Goal: Task Accomplishment & Management: Manage account settings

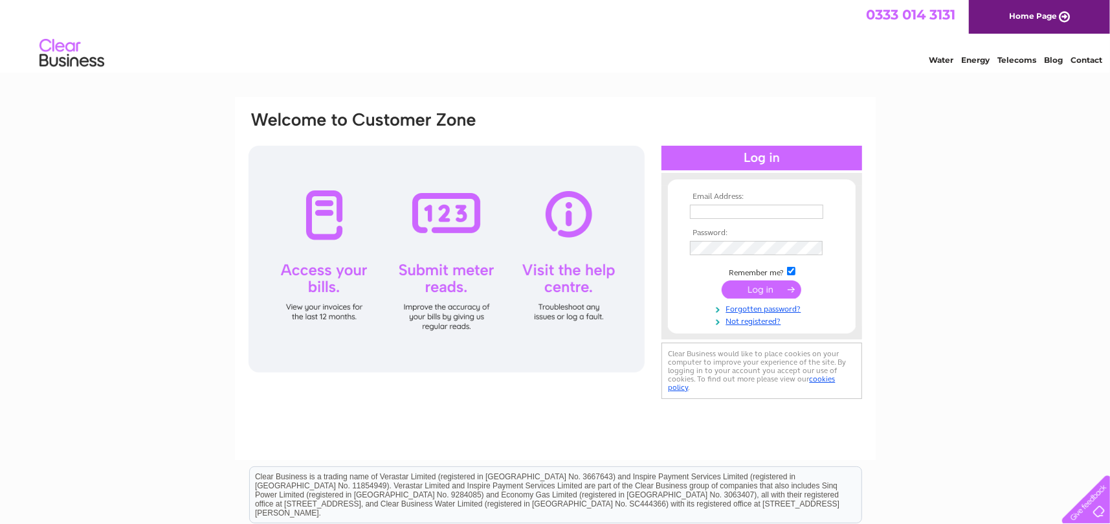
type input "[EMAIL_ADDRESS][DOMAIN_NAME]"
click at [764, 288] on input "submit" at bounding box center [762, 289] width 80 height 18
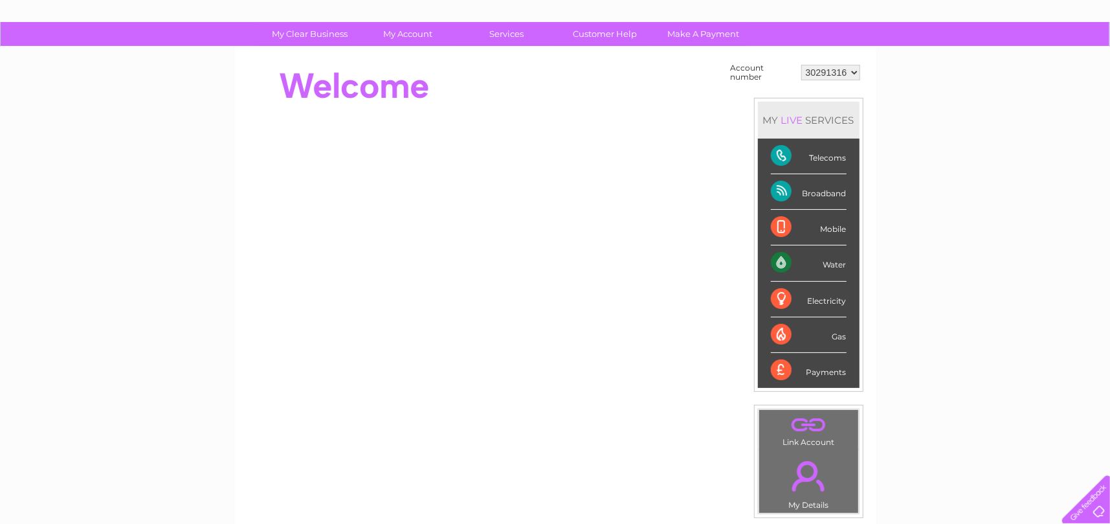
scroll to position [52, 0]
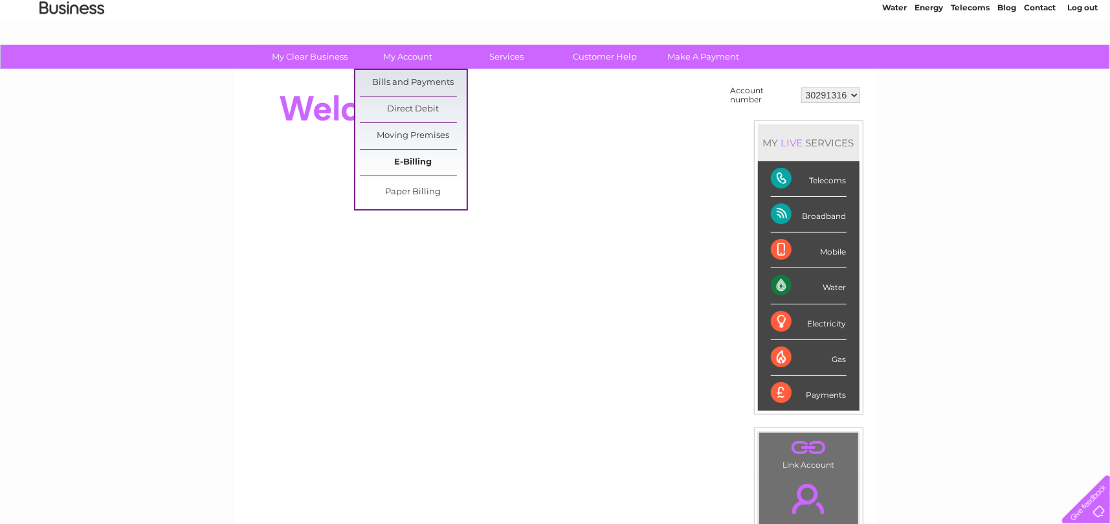
click at [410, 163] on link "E-Billing" at bounding box center [413, 163] width 107 height 26
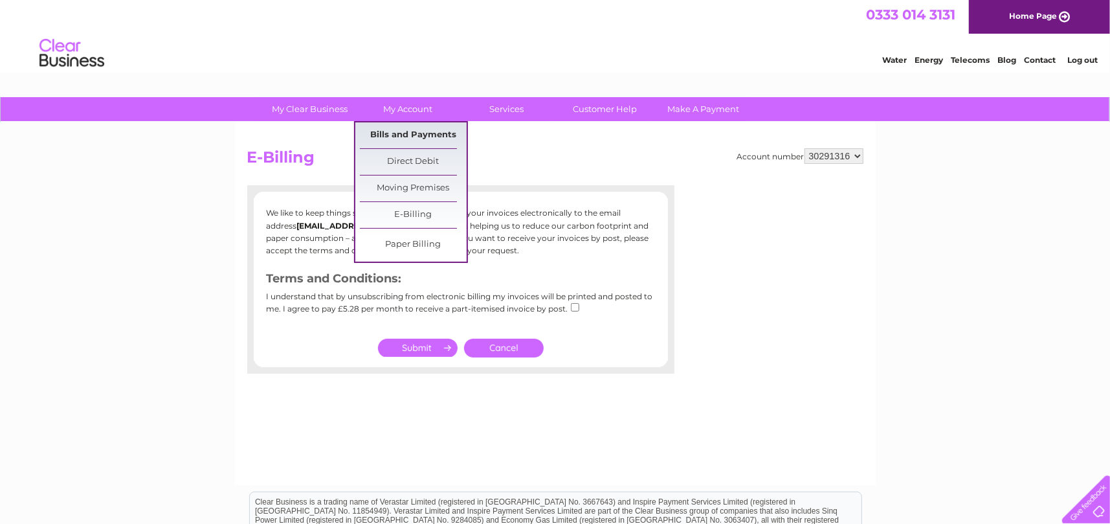
click at [413, 131] on link "Bills and Payments" at bounding box center [413, 135] width 107 height 26
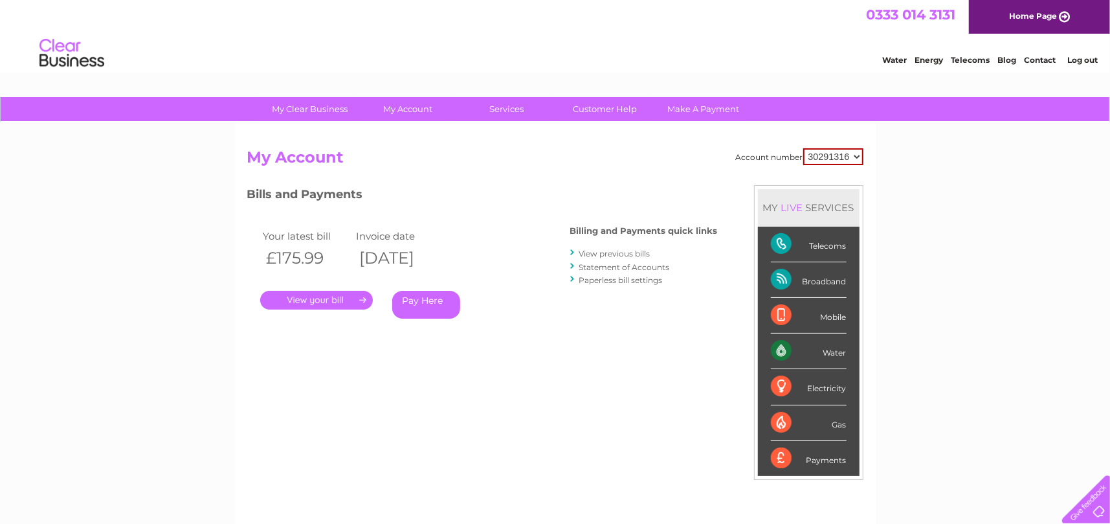
click at [315, 301] on link "." at bounding box center [316, 300] width 113 height 19
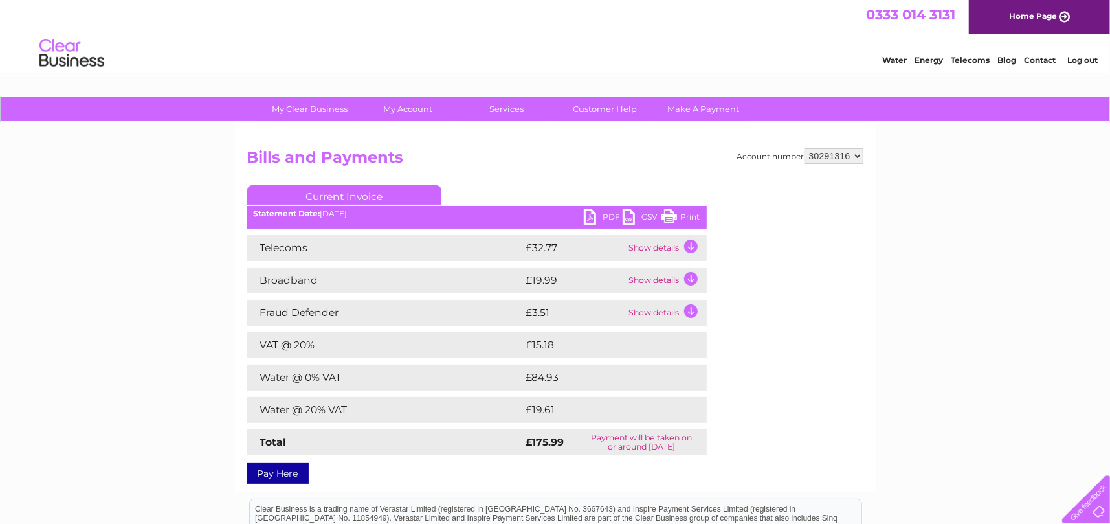
click at [592, 215] on link "PDF" at bounding box center [603, 218] width 39 height 19
